Goal: Find specific page/section: Find specific page/section

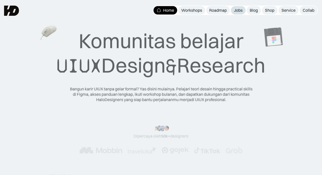
click at [242, 10] on div "Jobs" at bounding box center [238, 10] width 9 height 5
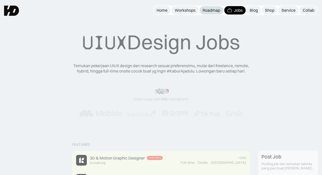
click at [218, 10] on div "Roadmap" at bounding box center [212, 10] width 18 height 5
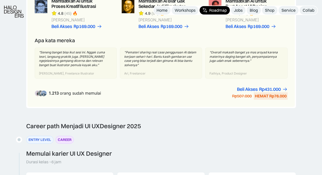
scroll to position [543, 0]
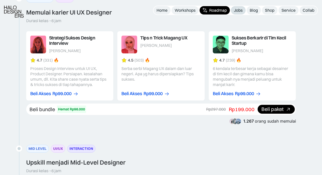
click at [238, 9] on div "Jobs" at bounding box center [238, 10] width 9 height 5
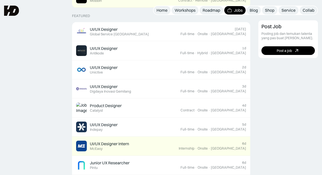
scroll to position [196, 0]
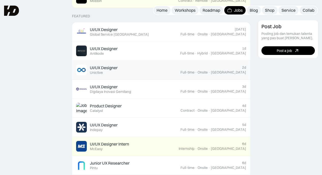
click at [178, 68] on div "UI/UX Designer Featured Unictive" at bounding box center [128, 70] width 104 height 11
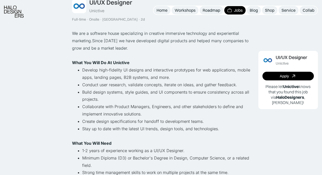
scroll to position [88, 0]
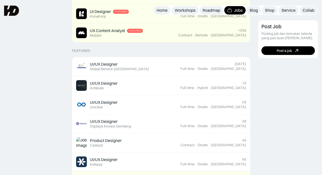
scroll to position [123, 0]
